Goal: Task Accomplishment & Management: Use online tool/utility

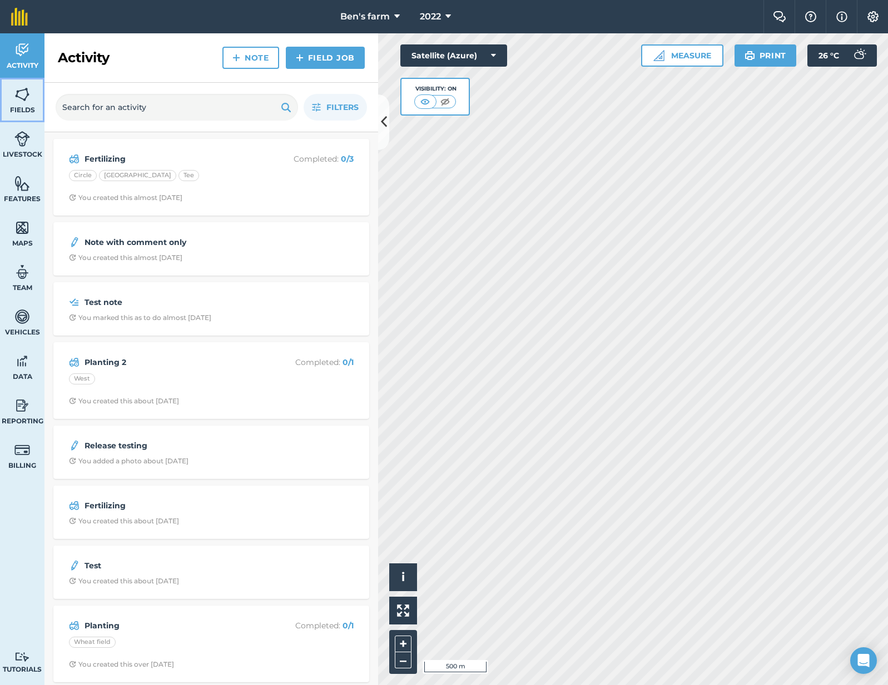
click at [12, 108] on span "Fields" at bounding box center [22, 110] width 44 height 9
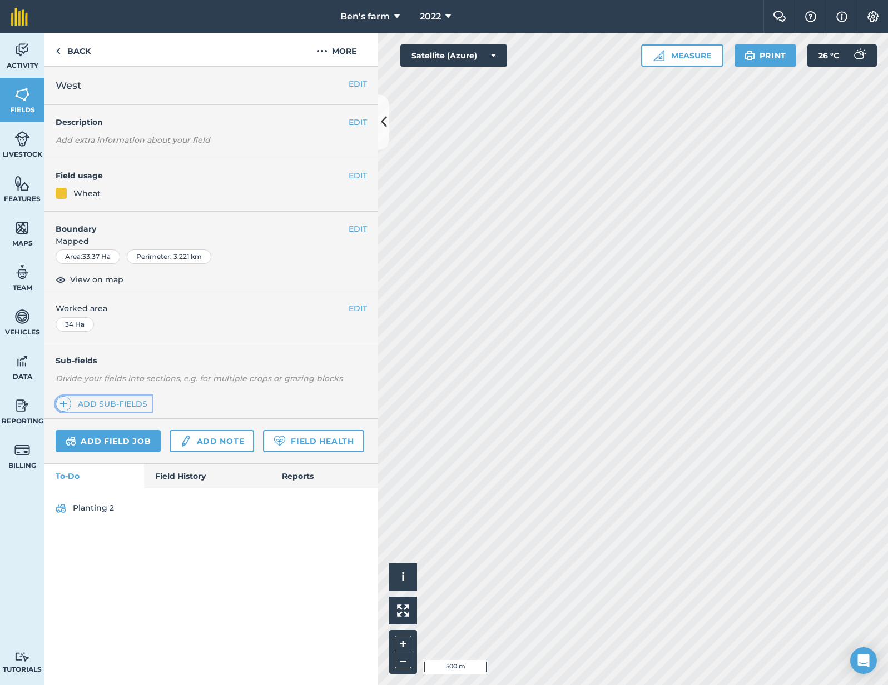
click at [137, 404] on link "Add sub-fields" at bounding box center [104, 404] width 96 height 16
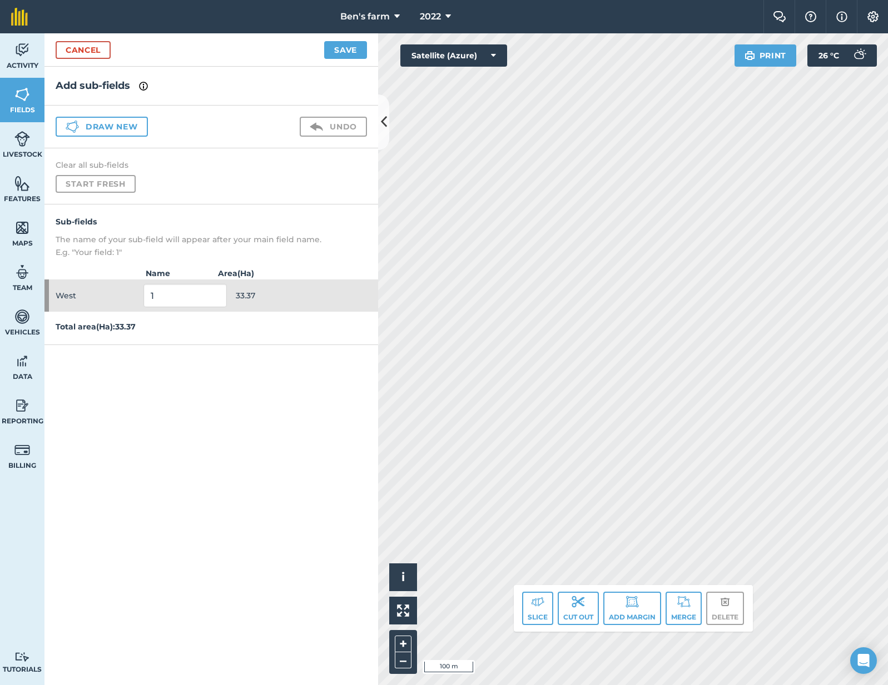
click at [123, 137] on div "Draw new Undo" at bounding box center [210, 127] width 333 height 43
click at [123, 126] on button "Draw new" at bounding box center [102, 127] width 92 height 20
